Goal: Learn about a topic

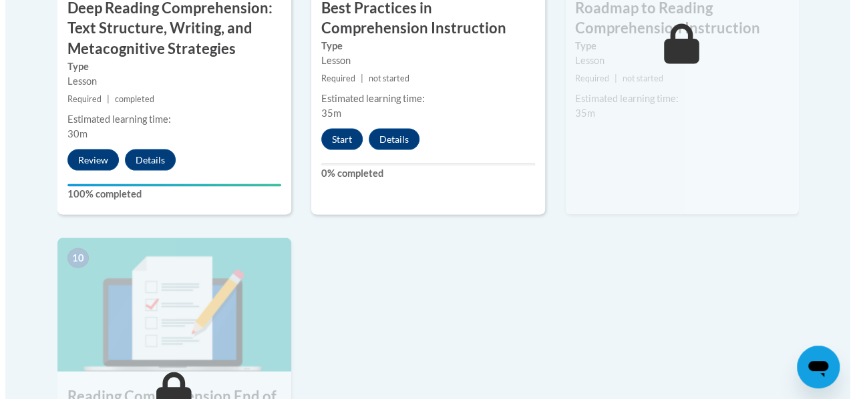
scroll to position [1317, 0]
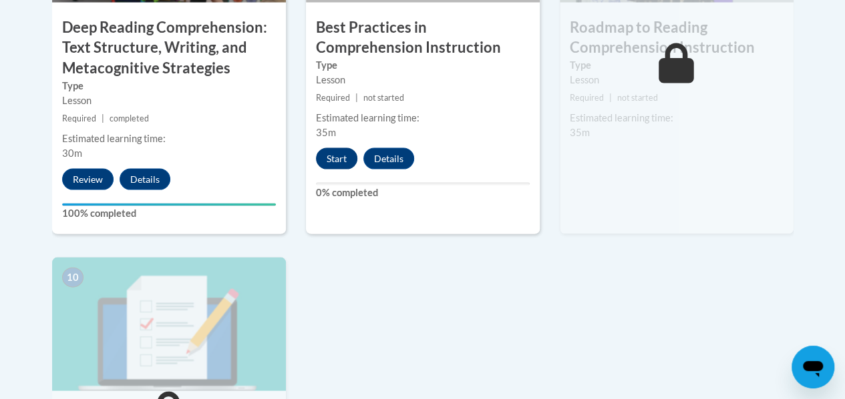
click at [333, 164] on button "Start" at bounding box center [336, 158] width 41 height 21
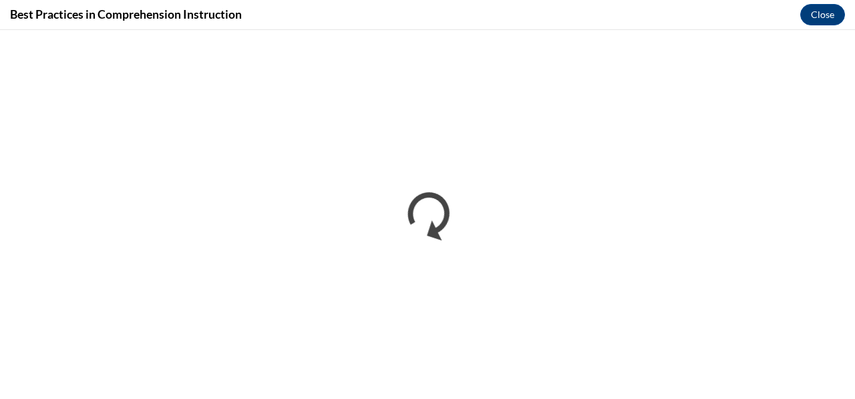
scroll to position [0, 0]
